Goal: Information Seeking & Learning: Understand process/instructions

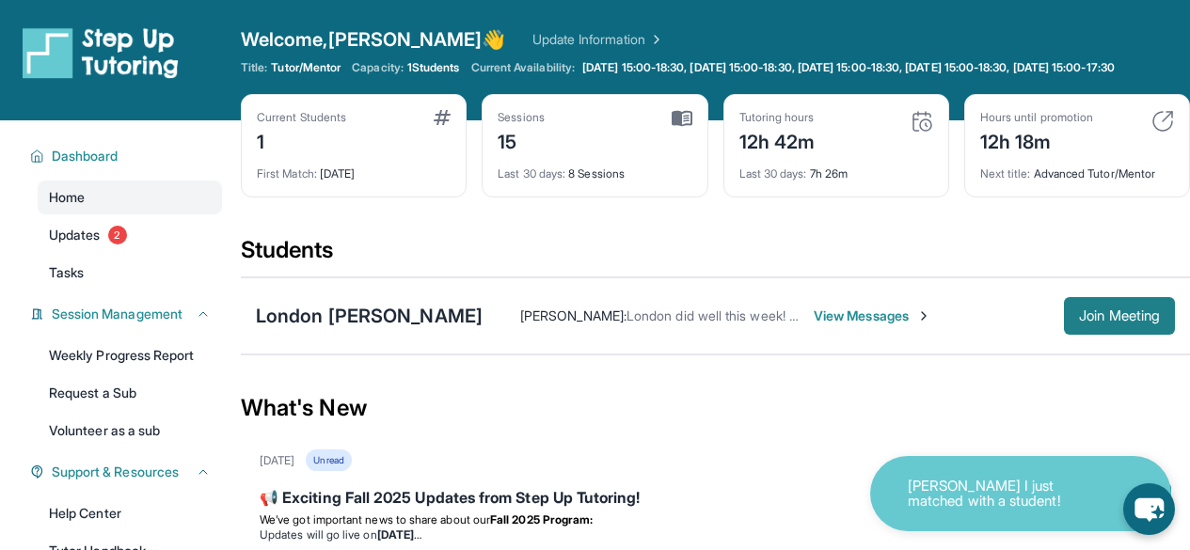
drag, startPoint x: 1101, startPoint y: 345, endPoint x: 1086, endPoint y: 350, distance: 15.8
click at [1100, 335] on button "Join Meeting" at bounding box center [1119, 316] width 111 height 38
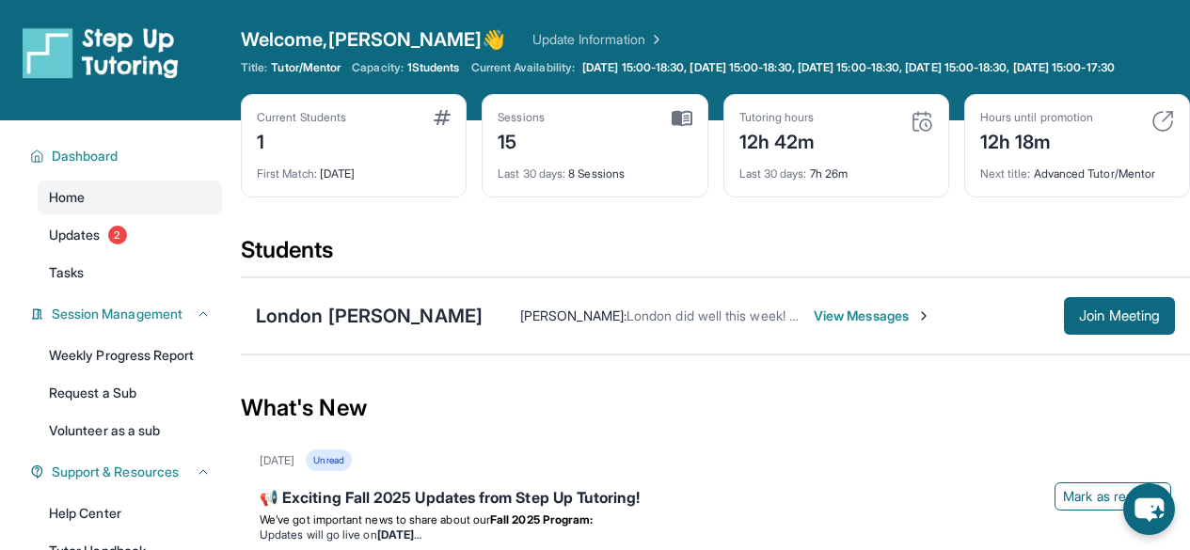
scroll to position [278, 0]
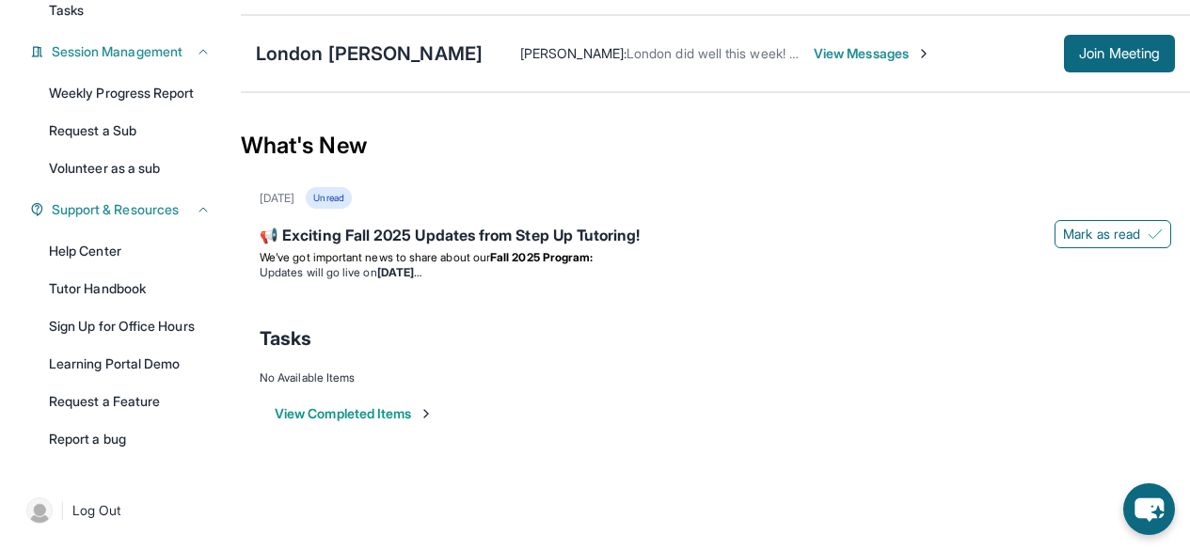
click at [169, 269] on div "Help Center Tutor Handbook Sign Up for Office Hours Learning Portal Demo Reques…" at bounding box center [130, 345] width 184 height 222
click at [169, 253] on link "Help Center" at bounding box center [130, 251] width 184 height 34
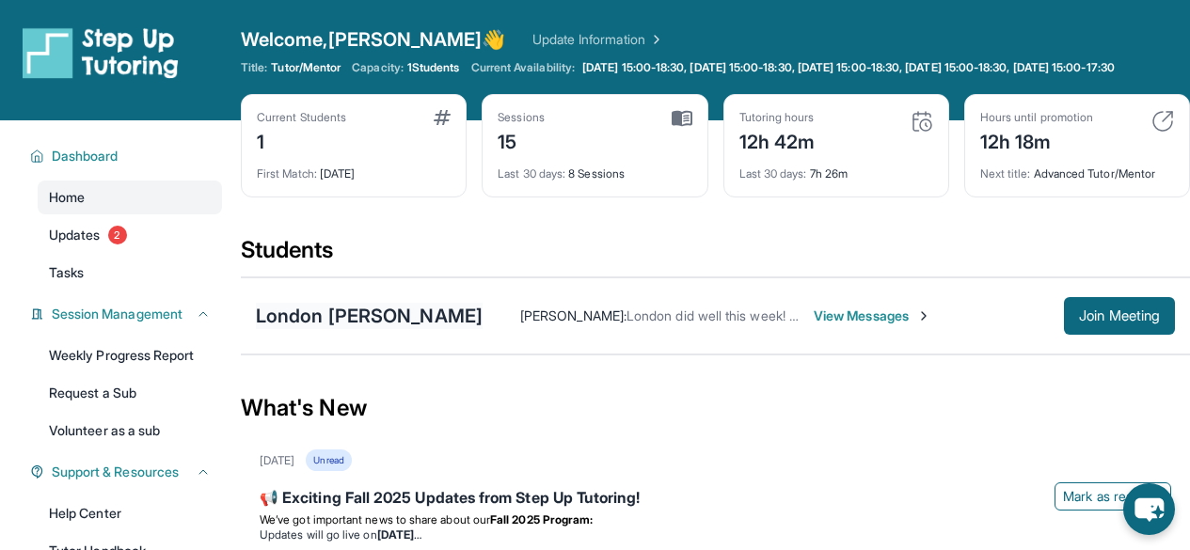
click at [384, 326] on div "London [PERSON_NAME]" at bounding box center [369, 316] width 227 height 26
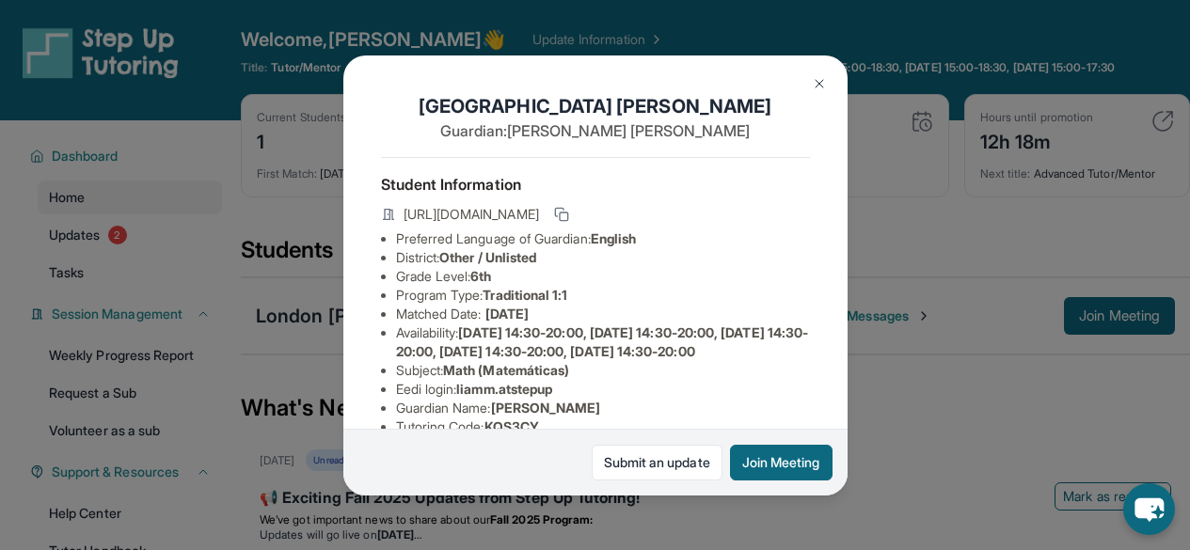
click at [815, 86] on img at bounding box center [819, 83] width 15 height 15
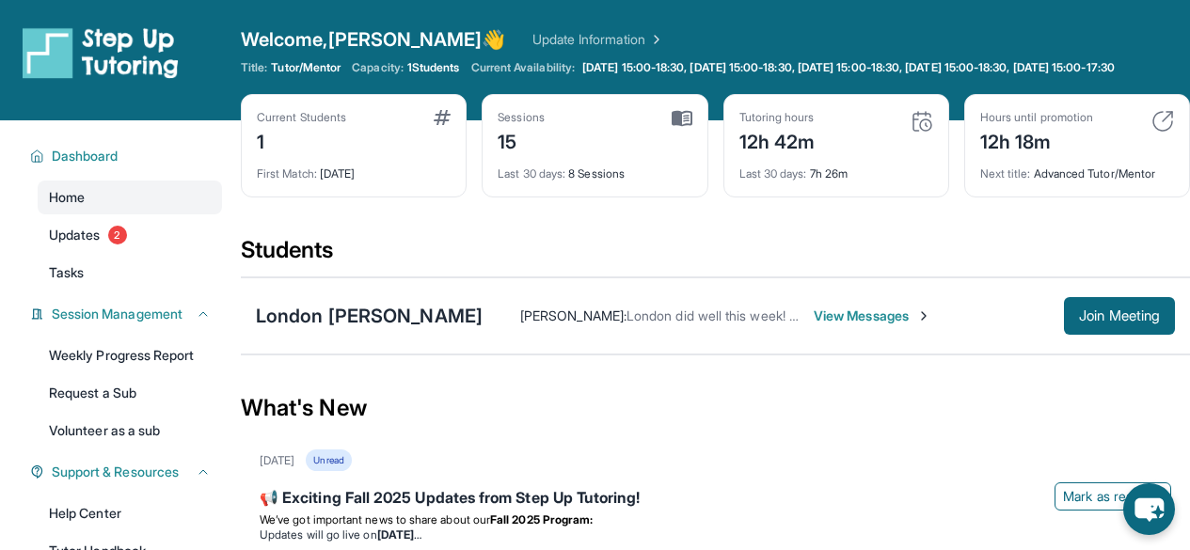
click at [814, 326] on span "View Messages" at bounding box center [873, 316] width 118 height 19
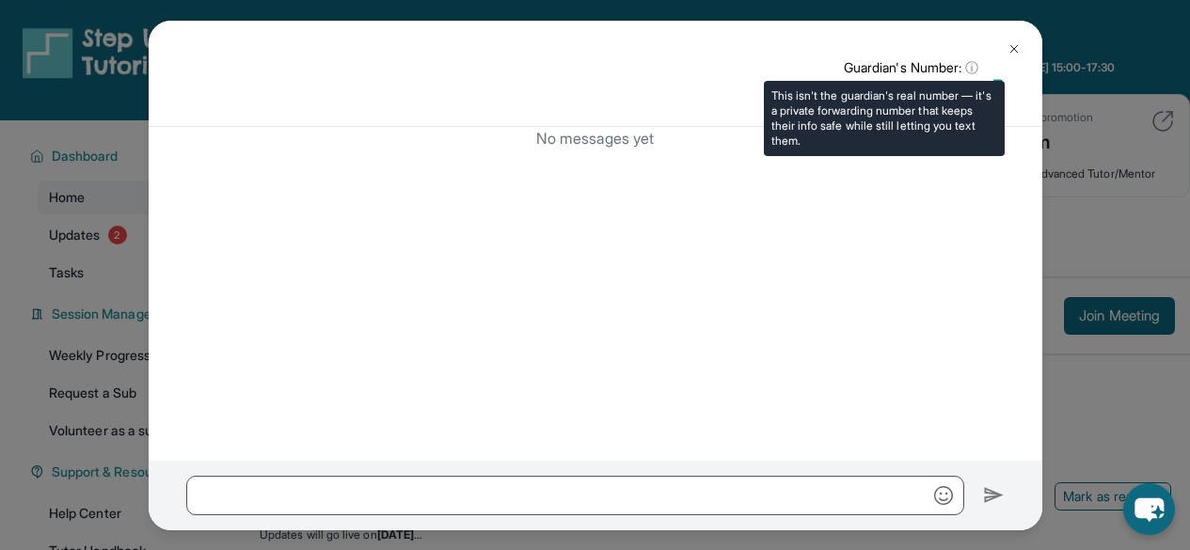
click at [967, 67] on span "ⓘ" at bounding box center [971, 67] width 13 height 19
click at [963, 69] on p "Guardian's Number: ⓘ" at bounding box center [924, 67] width 161 height 19
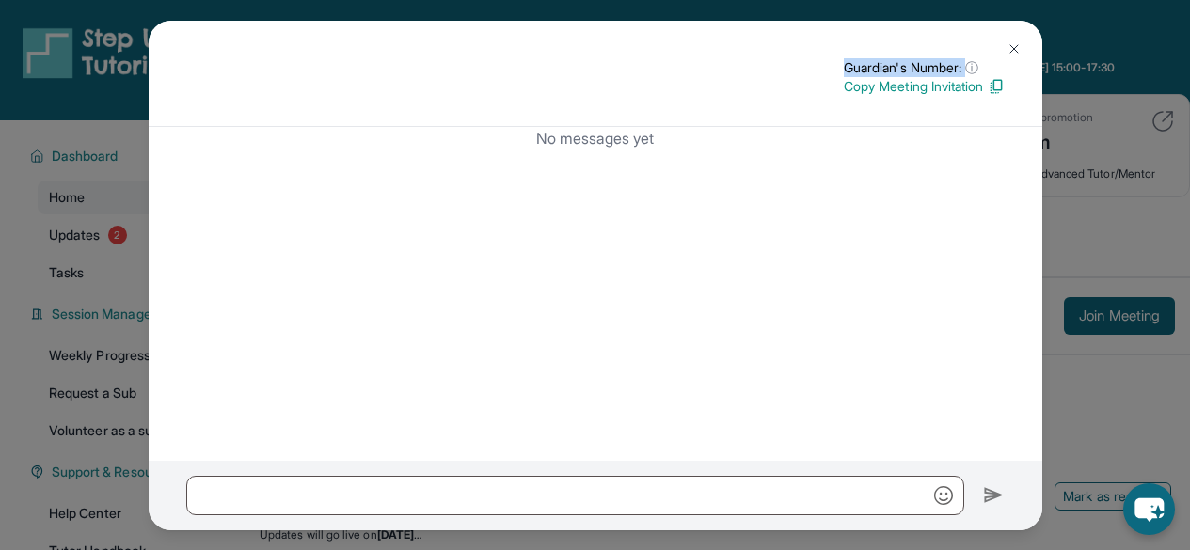
click at [1014, 51] on img at bounding box center [1014, 48] width 15 height 15
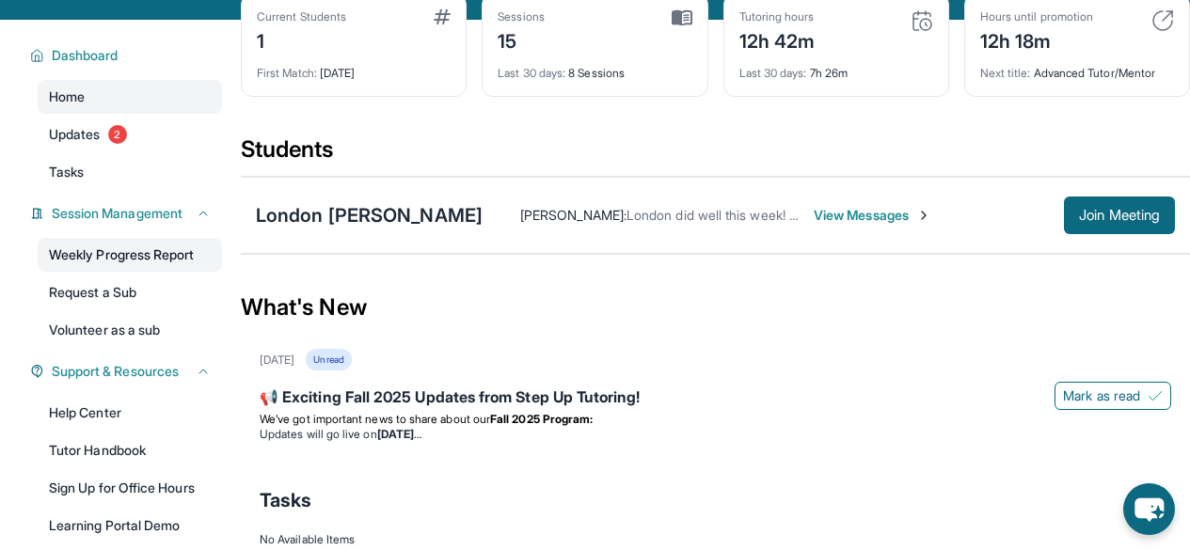
scroll to position [102, 0]
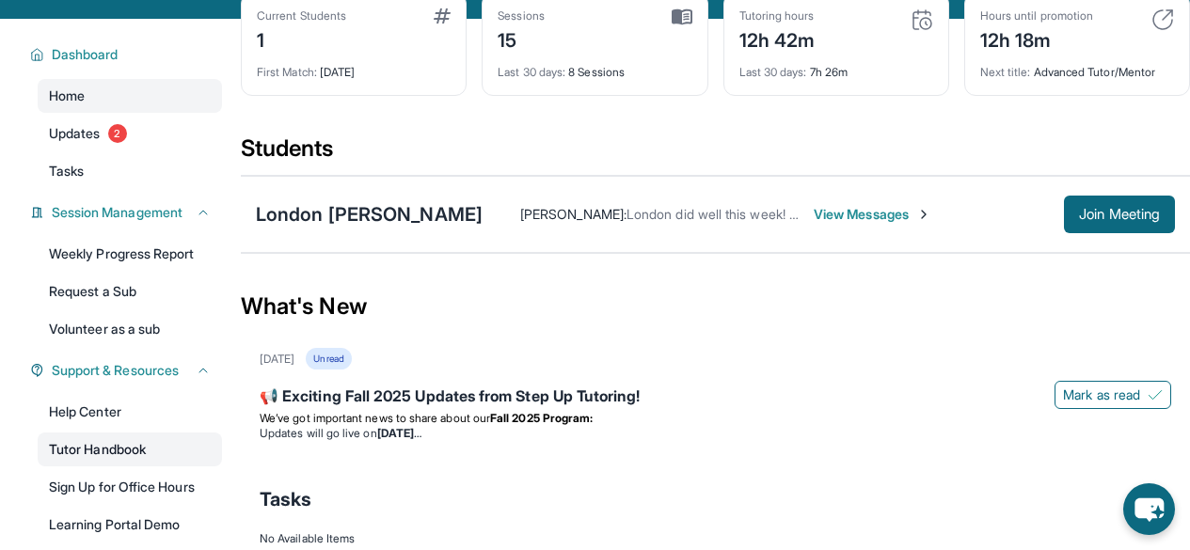
click at [137, 467] on link "Tutor Handbook" at bounding box center [130, 450] width 184 height 34
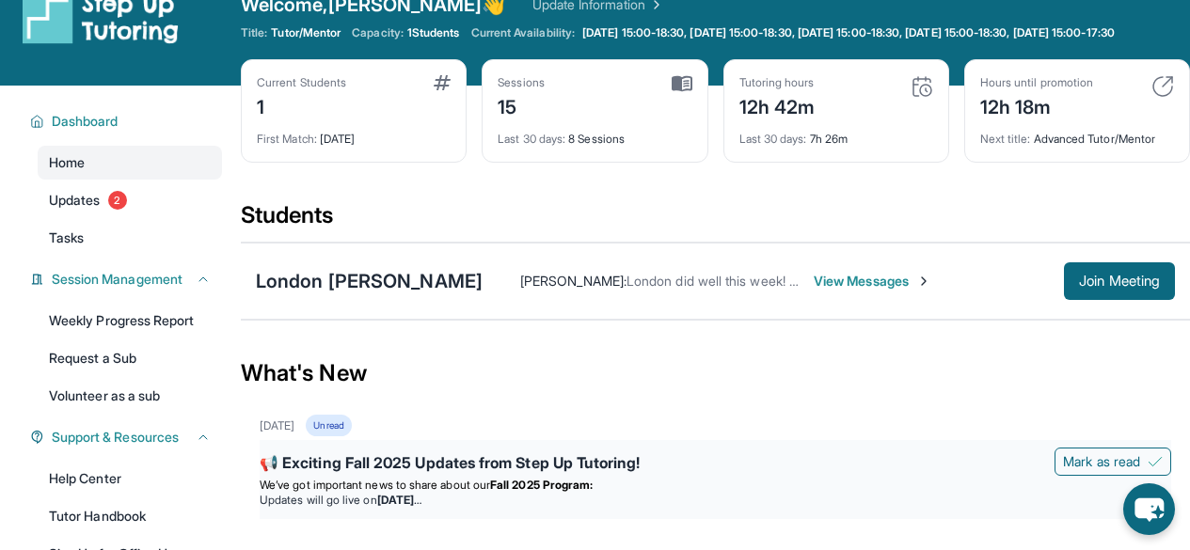
scroll to position [0, 0]
